Goal: Find specific page/section: Find specific page/section

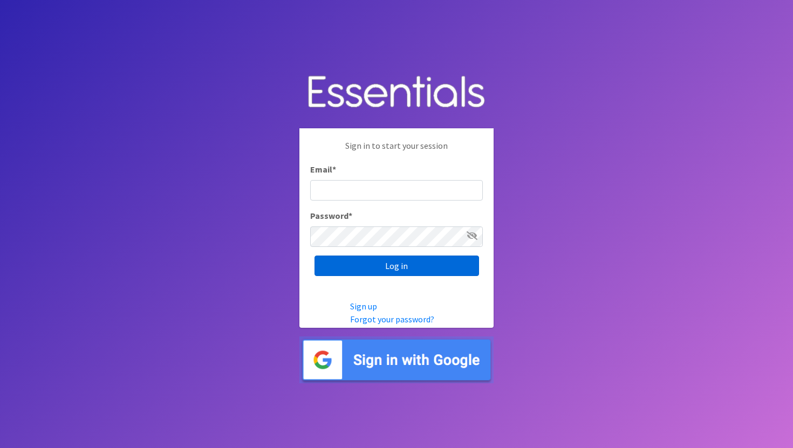
click at [395, 266] on input "Log in" at bounding box center [396, 266] width 165 height 20
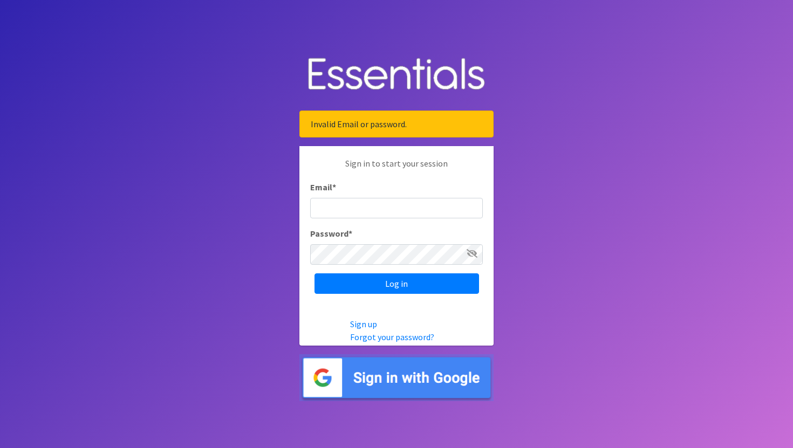
click at [367, 368] on img at bounding box center [396, 377] width 194 height 47
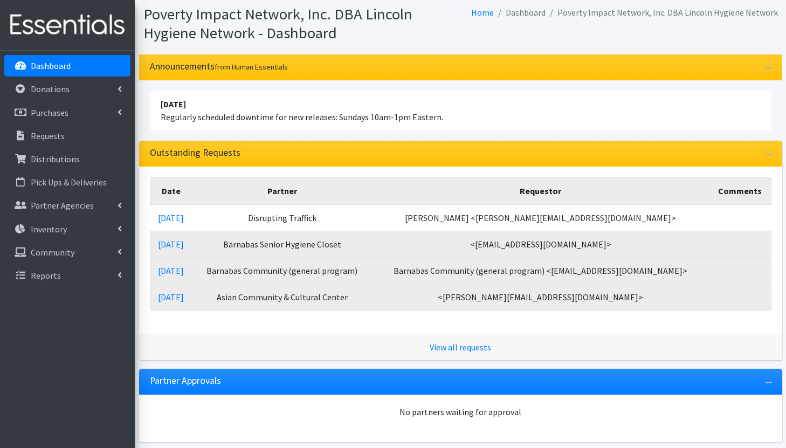
scroll to position [72, 0]
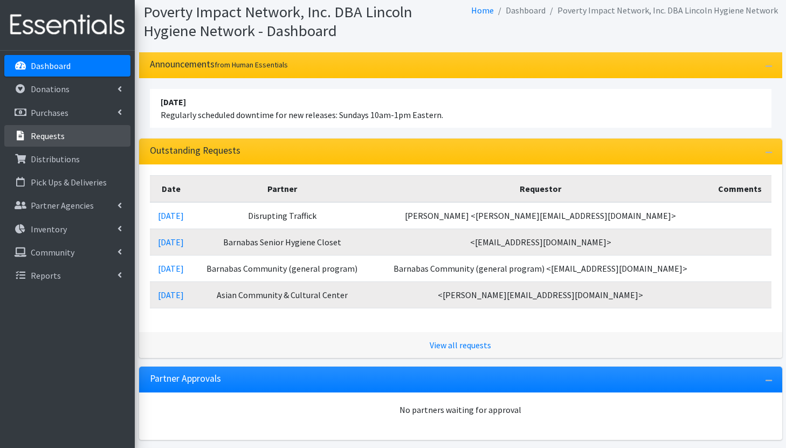
click at [47, 136] on p "Requests" at bounding box center [48, 136] width 34 height 11
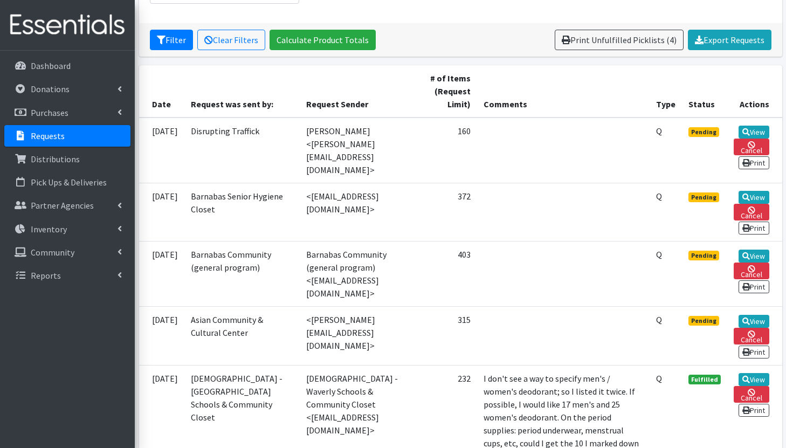
scroll to position [211, 0]
